Goal: Transaction & Acquisition: Obtain resource

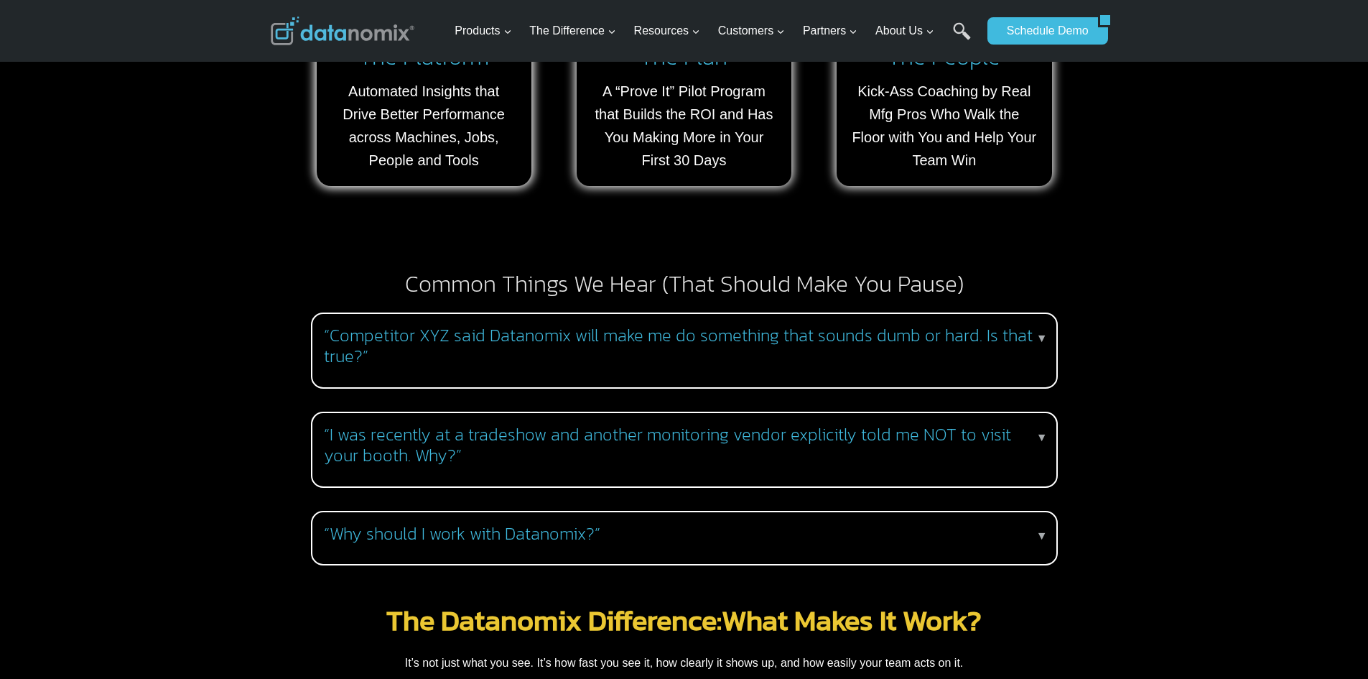
click at [540, 430] on h3 "“I was recently at a tradeshow and another monitoring vendor explicitly told me…" at bounding box center [681, 446] width 715 height 42
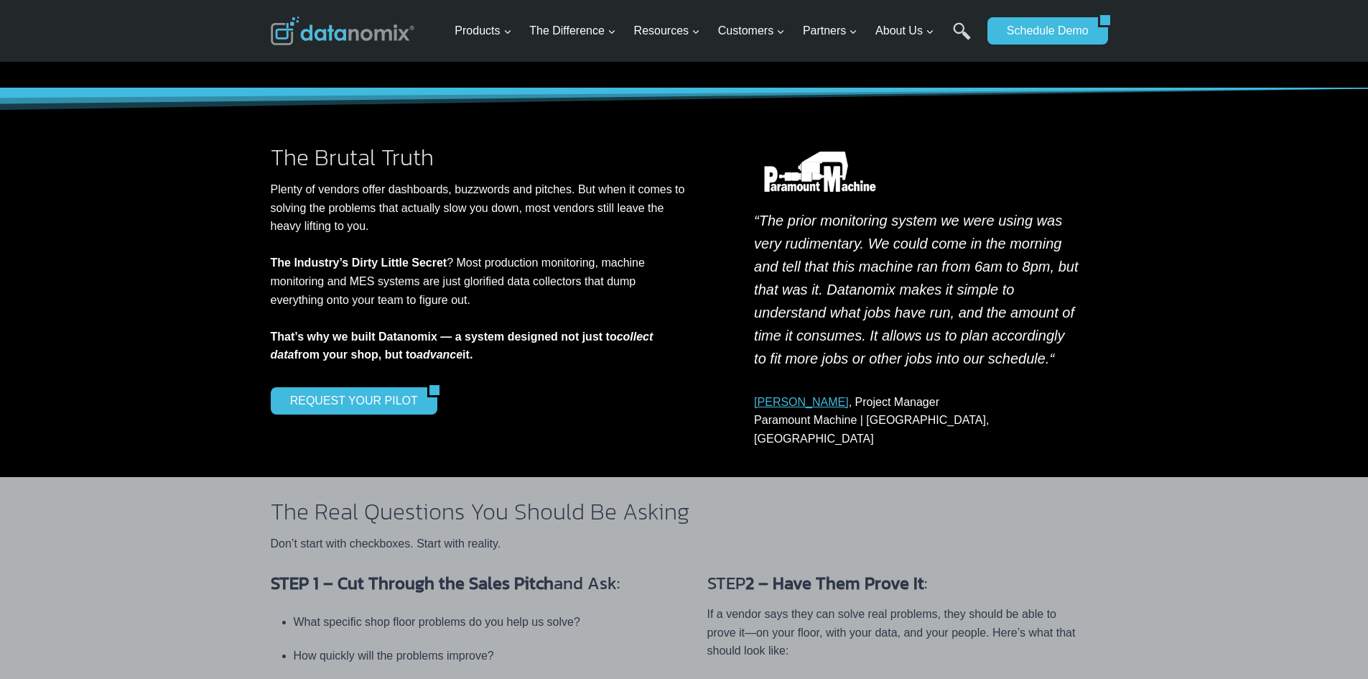
scroll to position [144, 0]
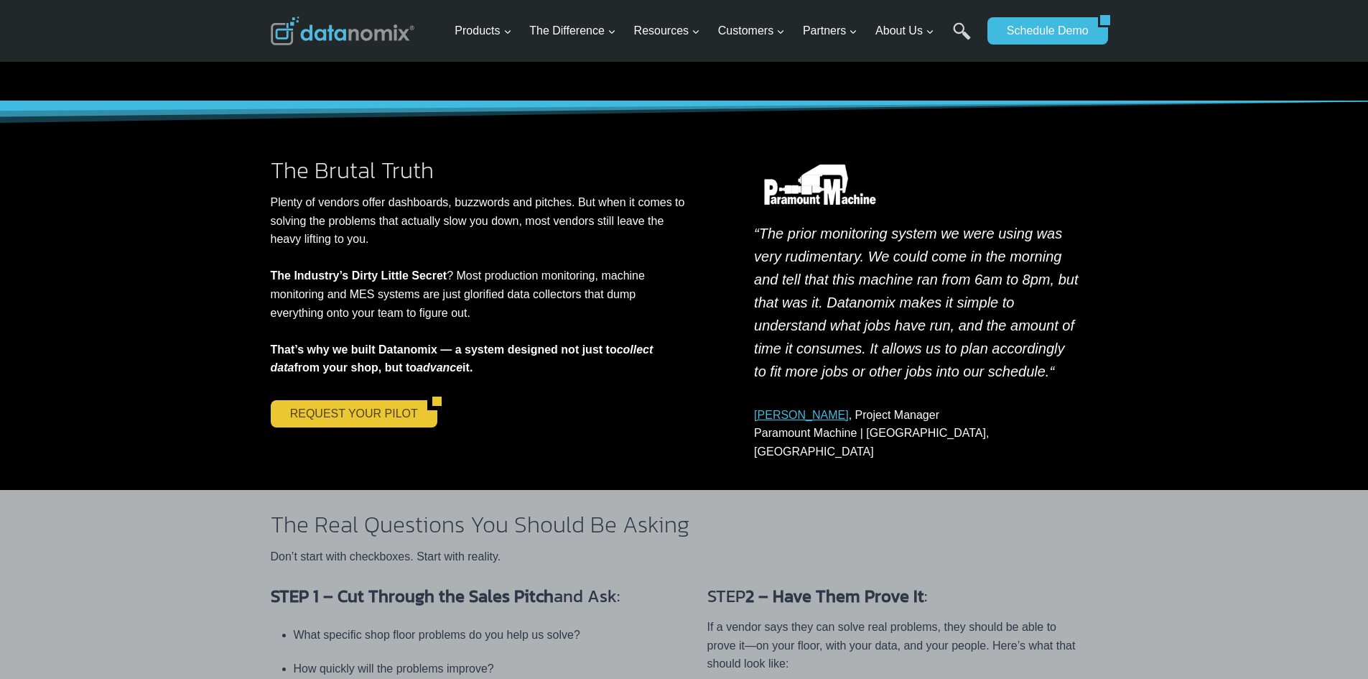
click at [374, 413] on link "REQUEST YOUR PILOT" at bounding box center [349, 413] width 157 height 27
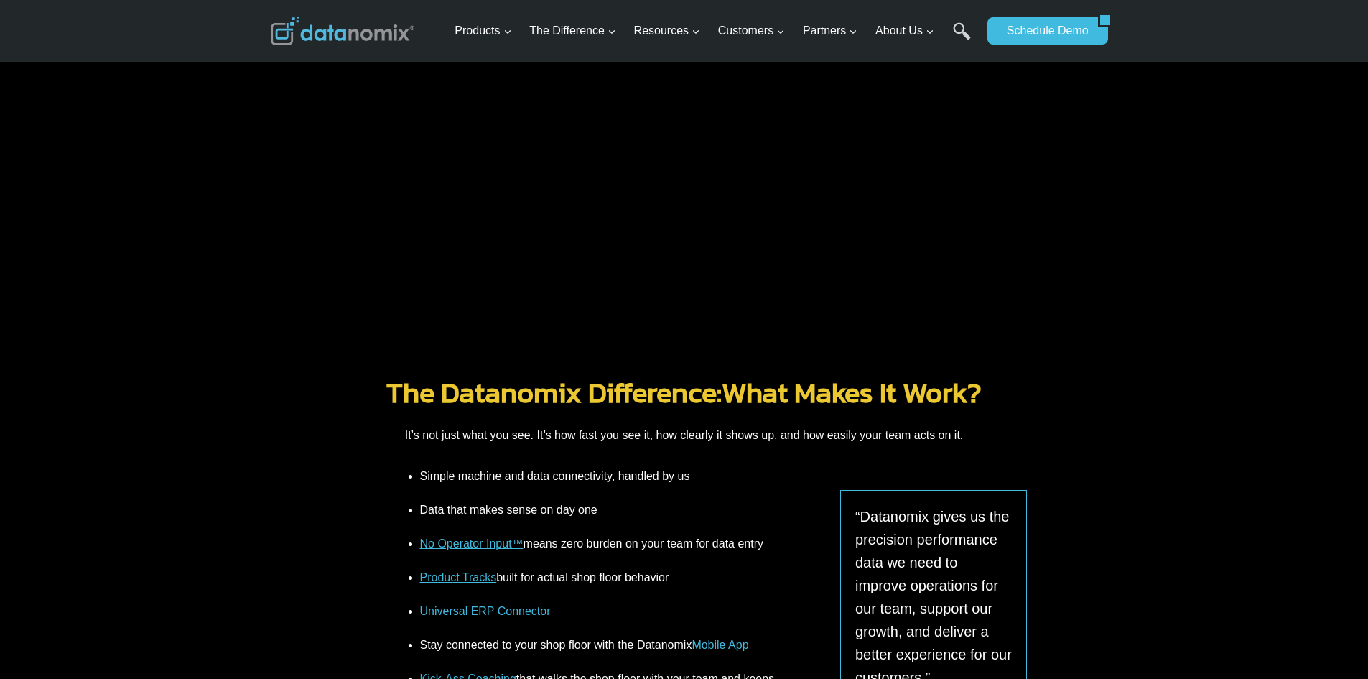
scroll to position [1580, 0]
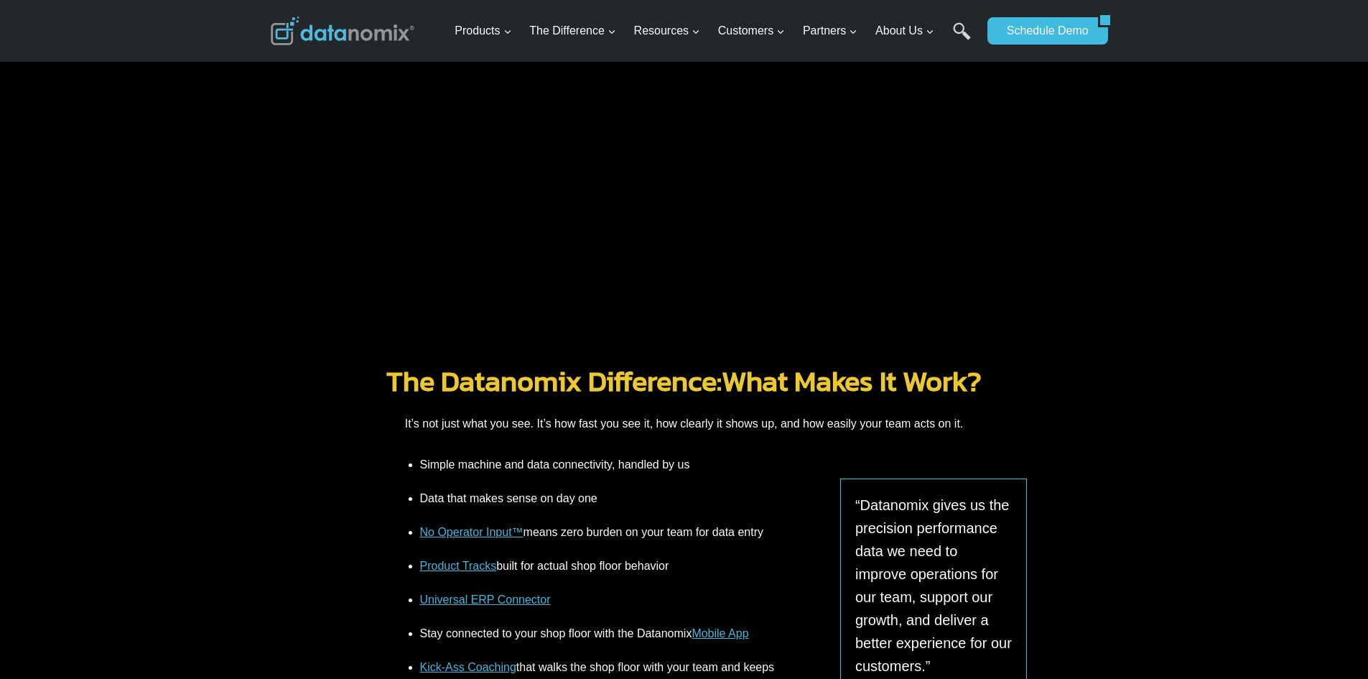
click at [503, 527] on link "No Operator Input™" at bounding box center [471, 532] width 103 height 12
